Goal: Use online tool/utility: Utilize a website feature to perform a specific function

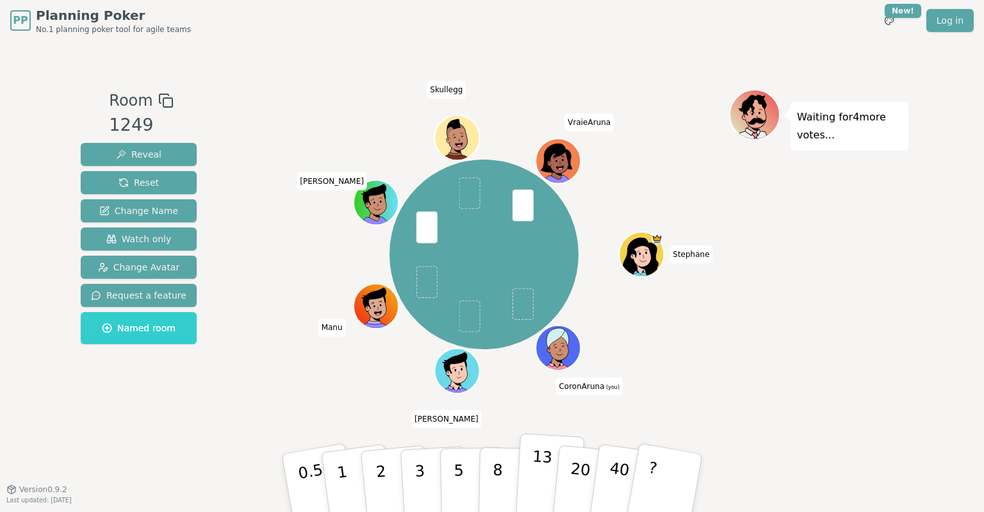
click at [540, 475] on p "13" at bounding box center [541, 482] width 24 height 70
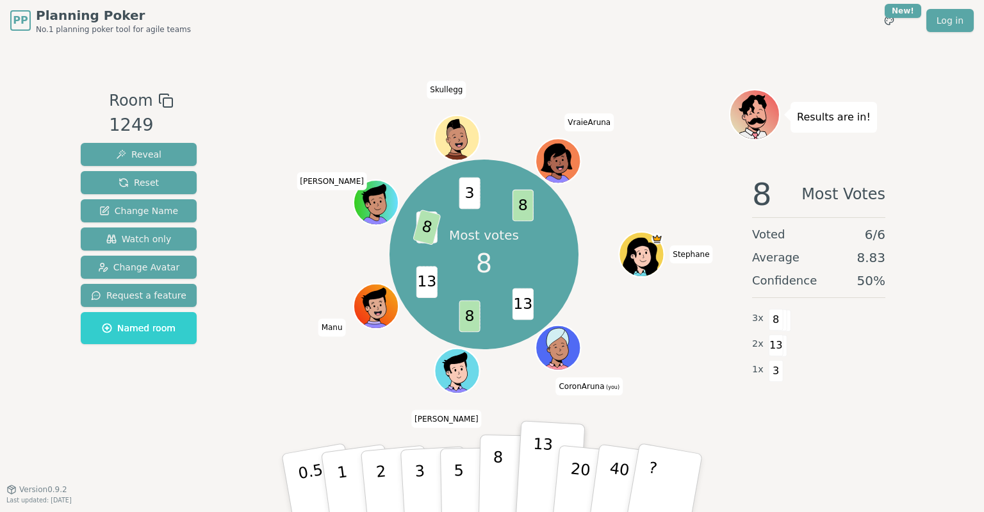
click at [488, 477] on button "8" at bounding box center [512, 482] width 66 height 97
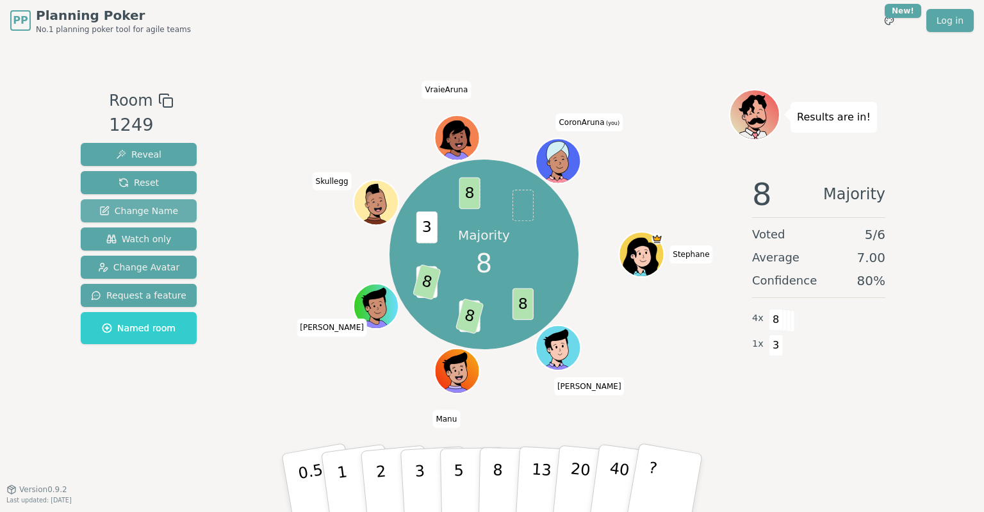
click at [135, 208] on span "Change Name" at bounding box center [138, 210] width 79 height 13
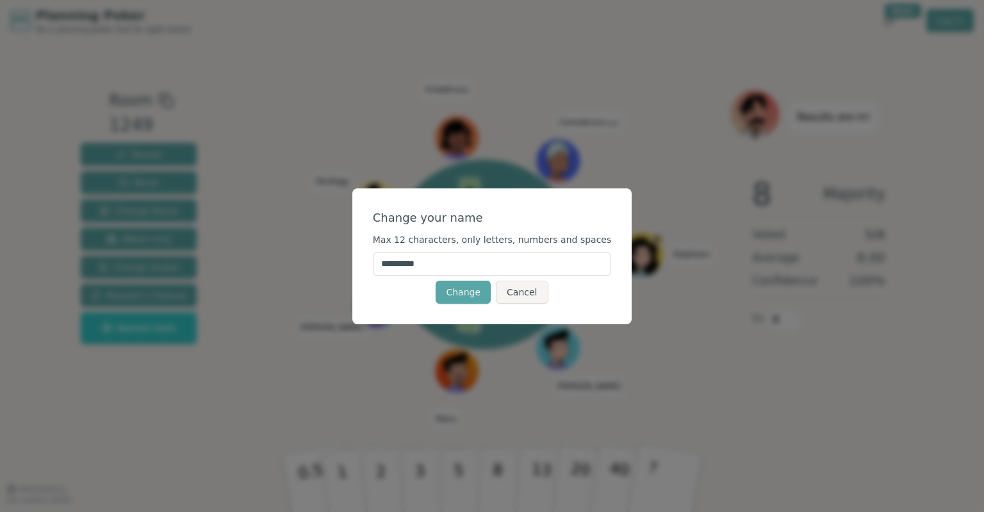
drag, startPoint x: 450, startPoint y: 265, endPoint x: 389, endPoint y: 263, distance: 60.9
click at [391, 263] on input "**********" at bounding box center [492, 263] width 239 height 23
type input "*****"
click at [465, 296] on button "Change" at bounding box center [463, 292] width 55 height 23
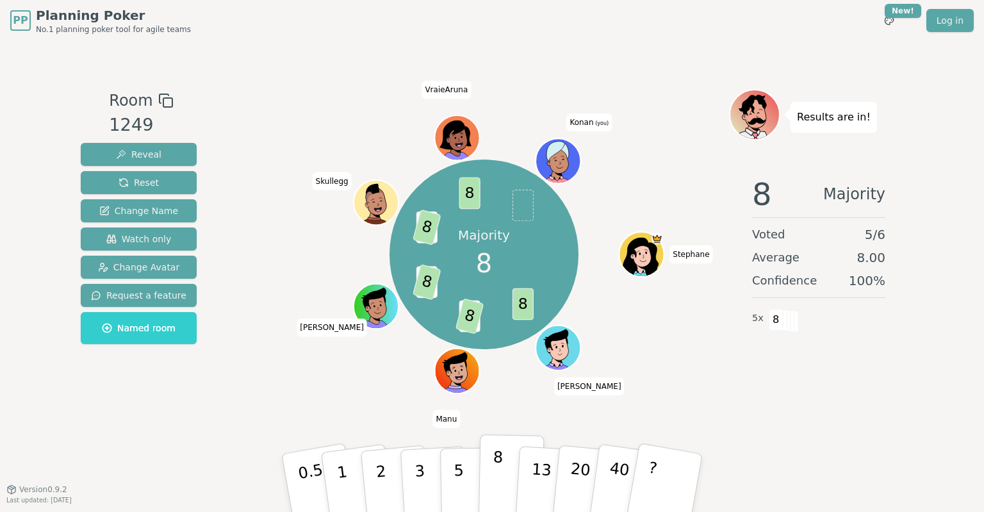
drag, startPoint x: 498, startPoint y: 486, endPoint x: 493, endPoint y: 482, distance: 6.9
click at [498, 485] on p "8" at bounding box center [497, 482] width 11 height 69
click at [273, 283] on div "Consensus! 8 8 13 8 13 8 3 8 8 8 [PERSON_NAME] (you)" at bounding box center [484, 255] width 490 height 286
click at [129, 183] on span "Reset" at bounding box center [139, 182] width 40 height 13
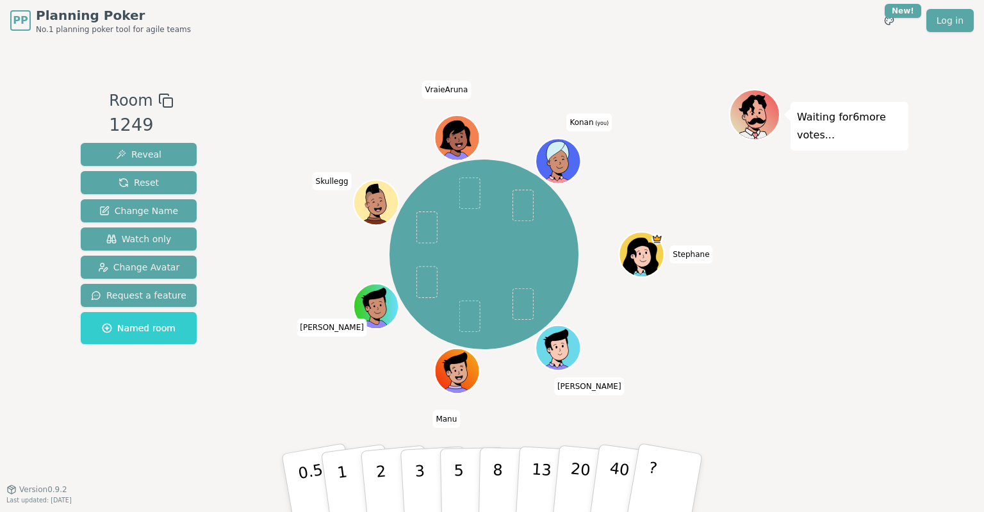
click at [562, 161] on icon at bounding box center [557, 153] width 28 height 33
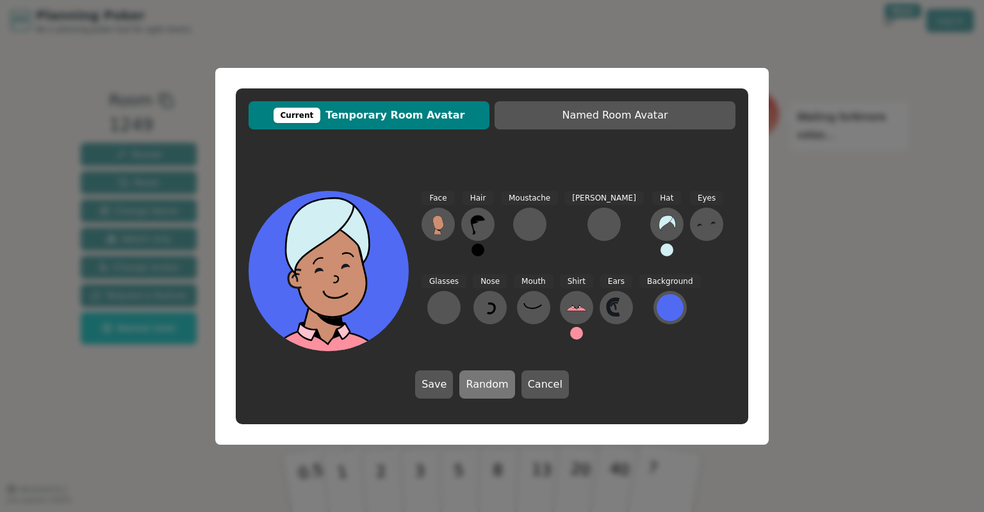
click at [484, 387] on button "Random" at bounding box center [486, 384] width 55 height 28
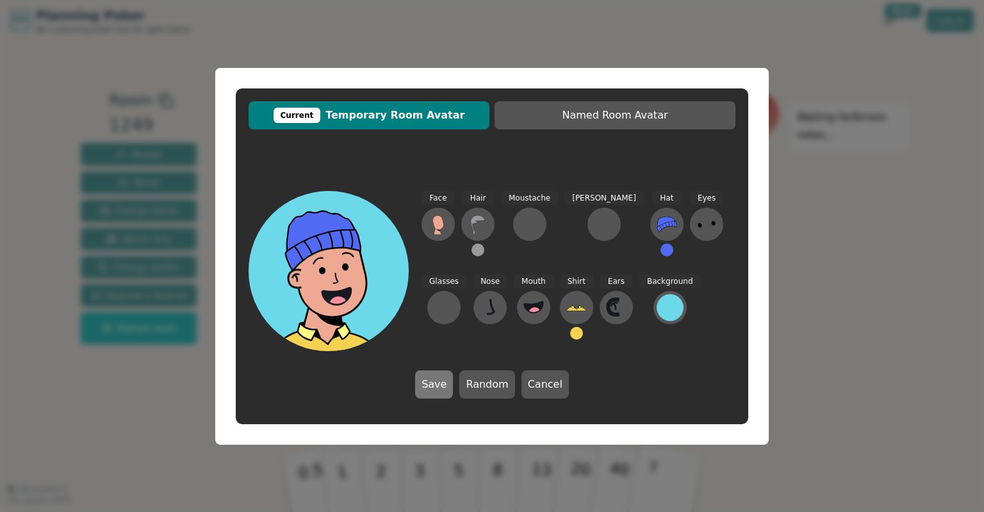
click at [447, 377] on button "Save" at bounding box center [434, 384] width 38 height 28
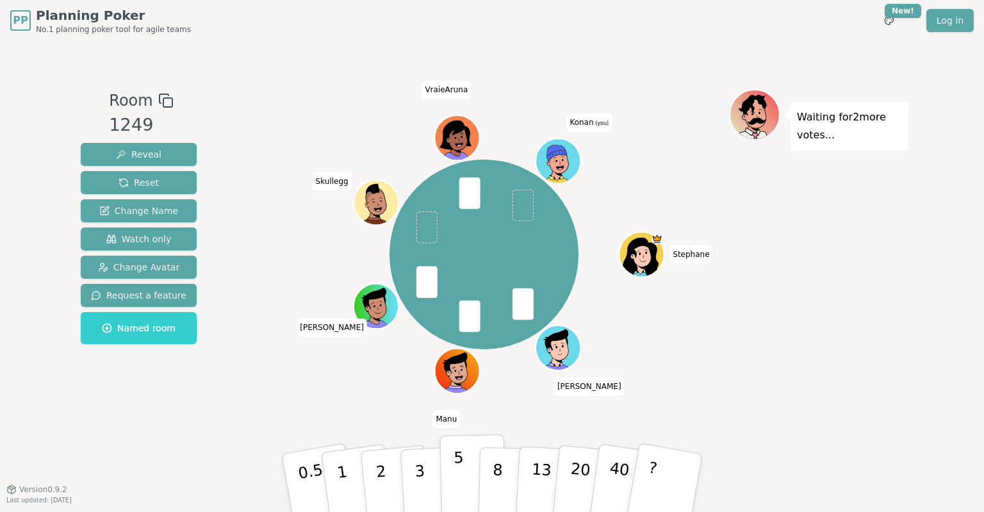
click at [466, 473] on button "5" at bounding box center [473, 482] width 66 height 97
